Goal: Communication & Community: Answer question/provide support

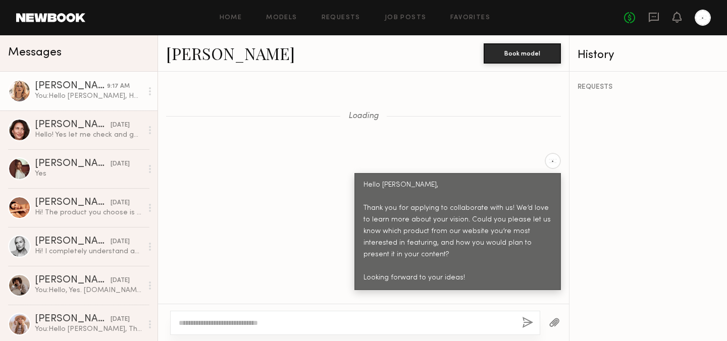
scroll to position [7114, 0]
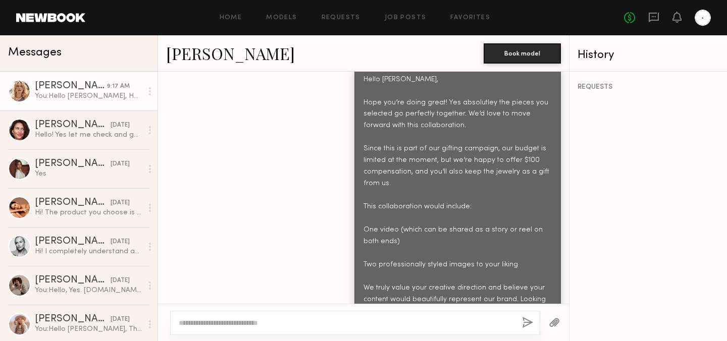
click at [95, 80] on link "[PERSON_NAME] 9:17 AM You: Hello [PERSON_NAME], Hope you’re doing great! Yes ab…" at bounding box center [79, 91] width 158 height 39
click at [233, 15] on link "Home" at bounding box center [231, 18] width 23 height 7
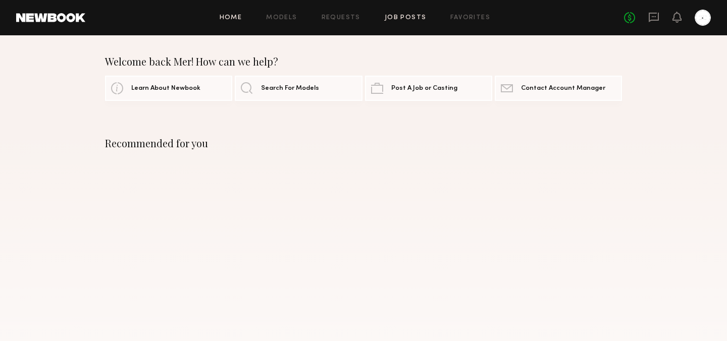
click at [408, 20] on link "Job Posts" at bounding box center [406, 18] width 42 height 7
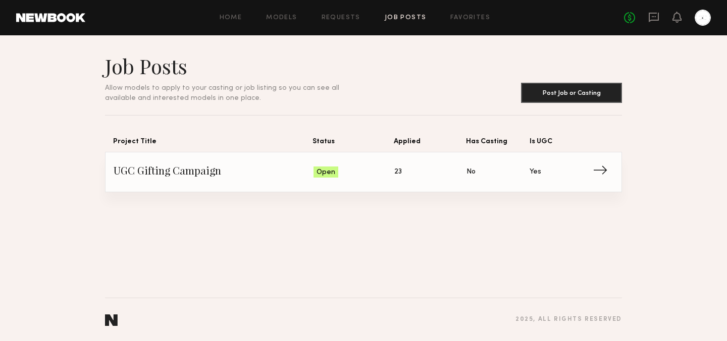
click at [662, 19] on div "No fees up to $5,000" at bounding box center [667, 18] width 87 height 16
click at [655, 17] on icon at bounding box center [654, 16] width 4 height 1
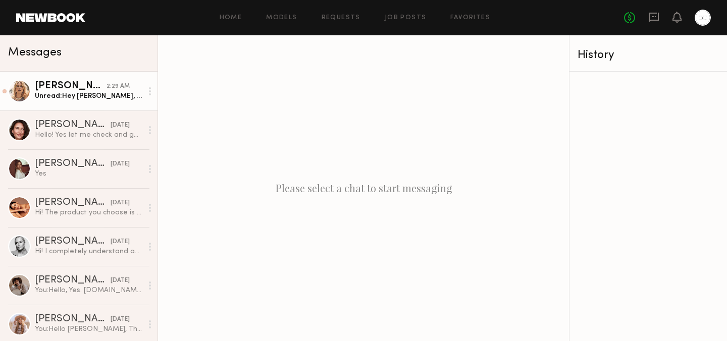
click at [132, 92] on div "Unread: Hey [PERSON_NAME], thank you so much for your email. Yes, I would love …" at bounding box center [89, 96] width 108 height 10
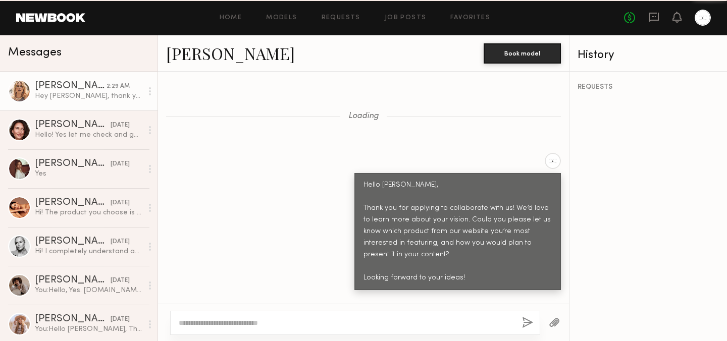
scroll to position [7253, 0]
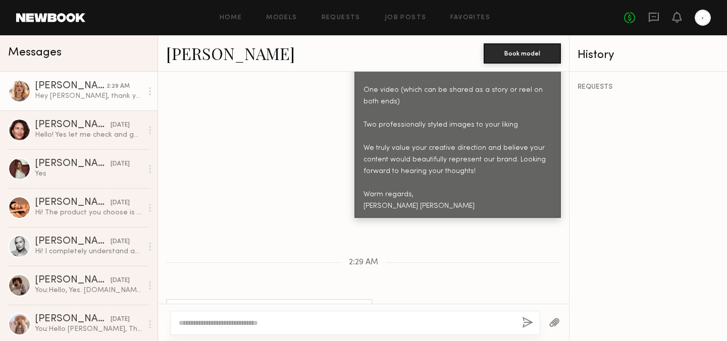
click at [399, 300] on div "Hey [PERSON_NAME], thank you so much for your email. Yes, I would love to move …" at bounding box center [363, 329] width 411 height 59
